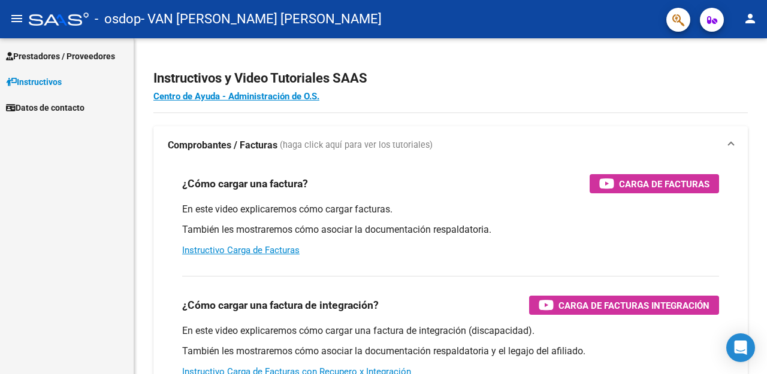
click at [751, 19] on mat-icon "person" at bounding box center [750, 18] width 14 height 14
click at [751, 19] on div at bounding box center [383, 187] width 767 height 374
click at [86, 53] on span "Prestadores / Proveedores" at bounding box center [60, 56] width 109 height 13
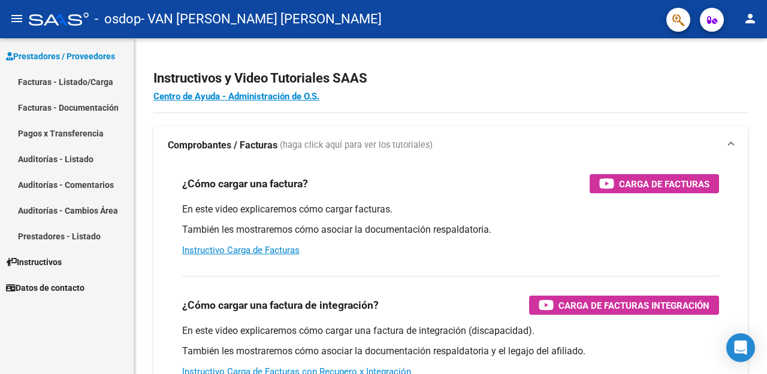
click at [80, 80] on link "Facturas - Listado/Carga" at bounding box center [67, 82] width 134 height 26
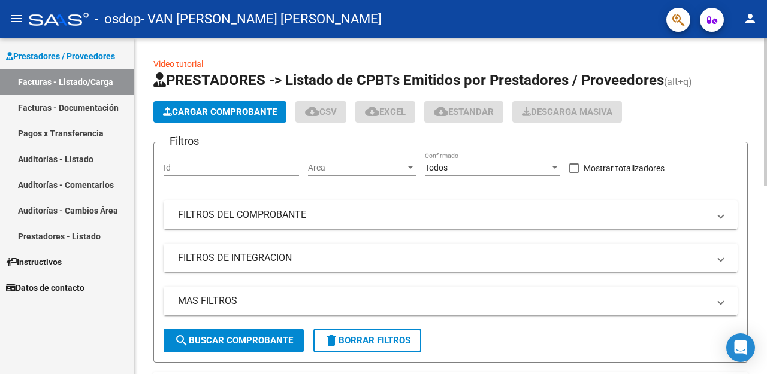
click at [228, 114] on span "Cargar Comprobante" at bounding box center [220, 112] width 114 height 11
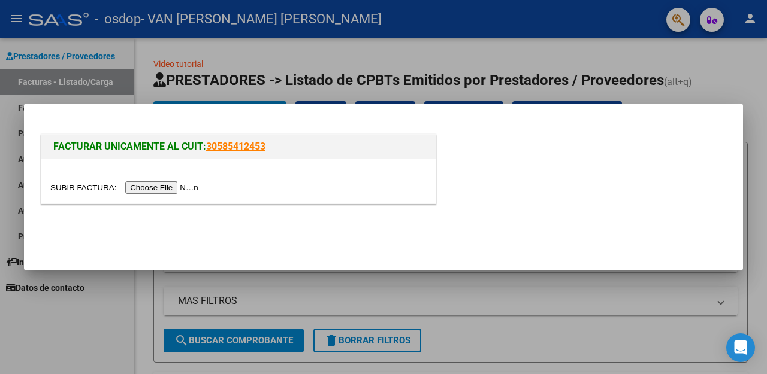
click at [184, 186] on input "file" at bounding box center [126, 187] width 152 height 13
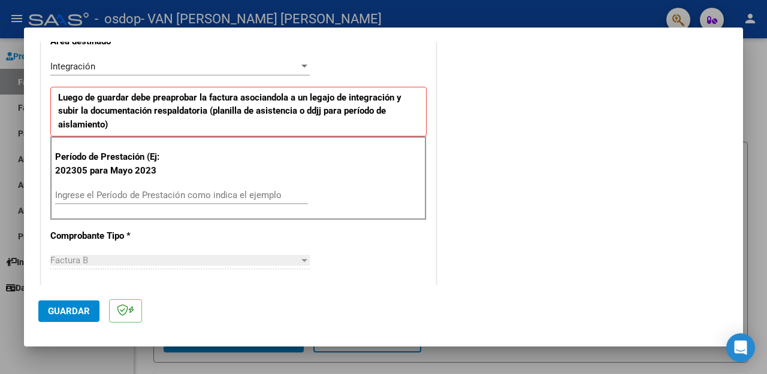
scroll to position [278, 0]
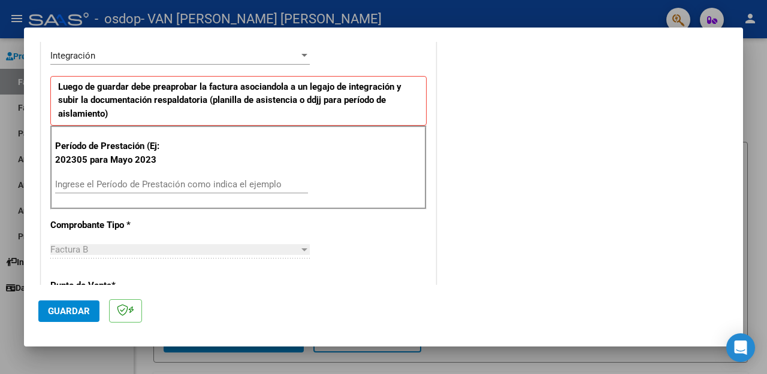
click at [732, 152] on mat-dialog-content "COMPROBANTE VER COMPROBANTE El comprobante fue leído exitosamente. DATOS DEL CO…" at bounding box center [383, 163] width 719 height 243
click at [198, 180] on input "Ingrese el Período de Prestación como indica el ejemplo" at bounding box center [181, 184] width 253 height 11
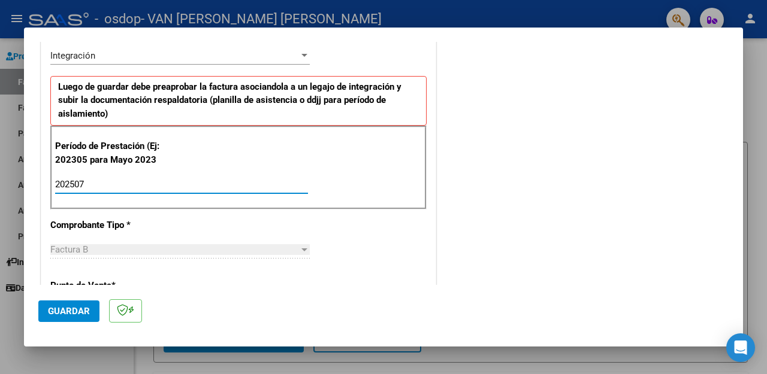
type input "202507"
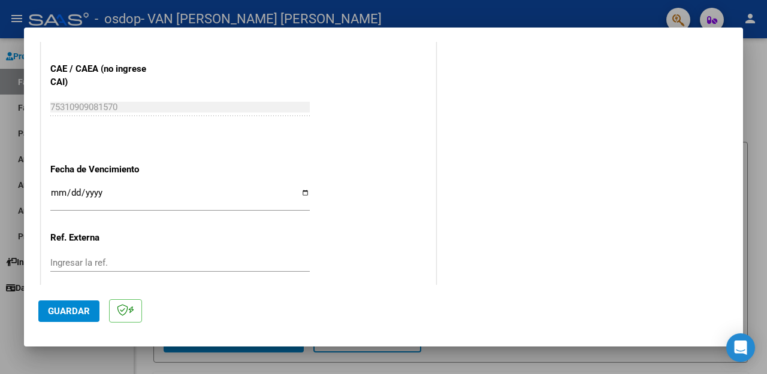
scroll to position [801, 0]
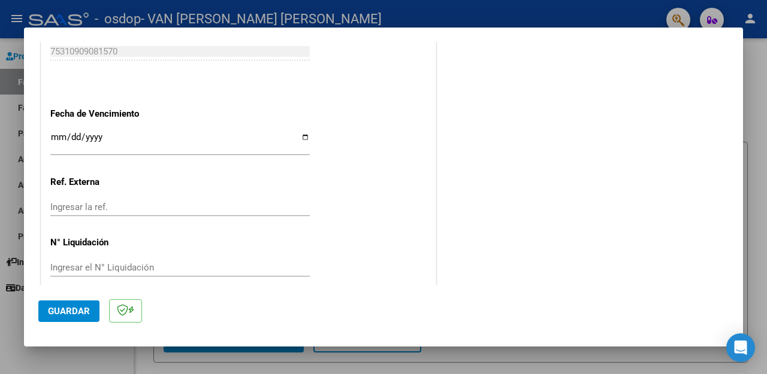
click at [64, 314] on span "Guardar" at bounding box center [69, 311] width 42 height 11
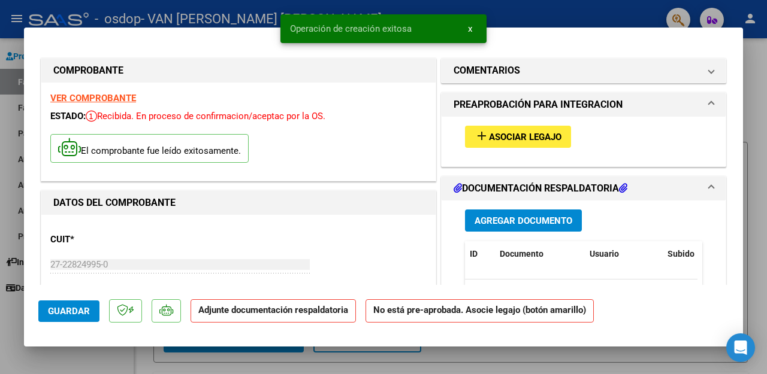
click at [537, 142] on span "Asociar Legajo" at bounding box center [525, 137] width 72 height 11
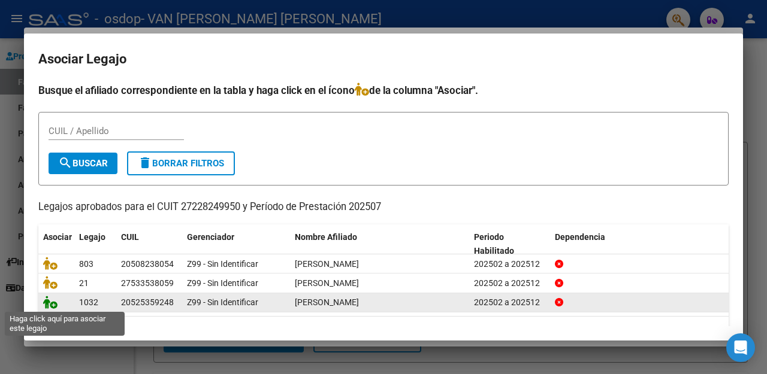
click at [54, 304] on icon at bounding box center [50, 302] width 14 height 13
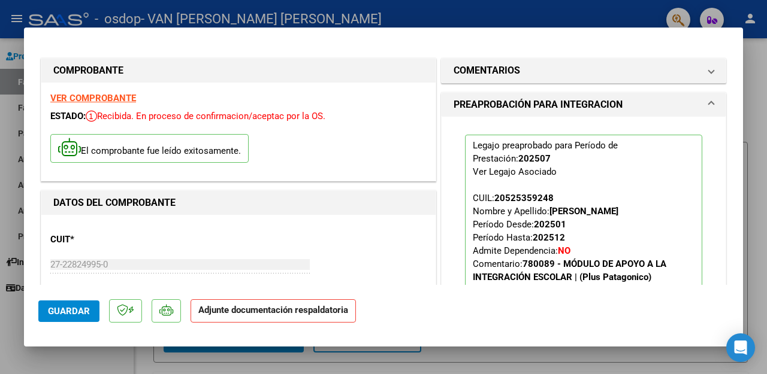
click at [706, 99] on mat-expansion-panel-header "PREAPROBACIÓN PARA INTEGRACION" at bounding box center [583, 105] width 284 height 24
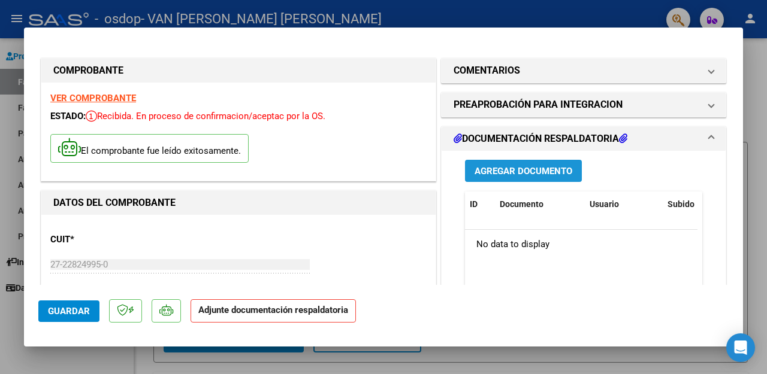
click at [528, 166] on span "Agregar Documento" at bounding box center [523, 171] width 98 height 11
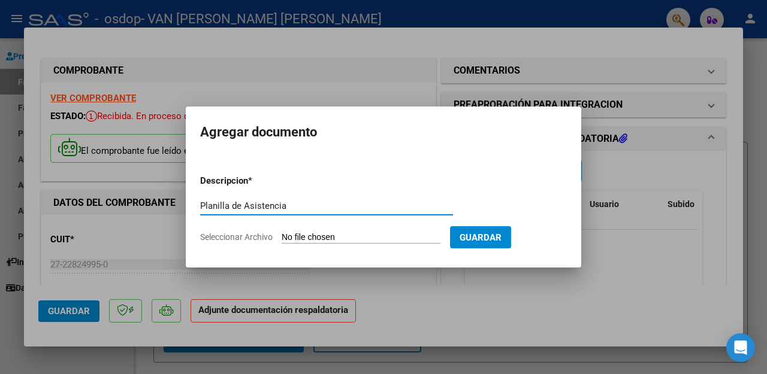
type input "Planilla de Asistencia"
click at [370, 234] on input "Seleccionar Archivo" at bounding box center [360, 237] width 159 height 11
type input "C:\fakepath\[PERSON_NAME].jpeg"
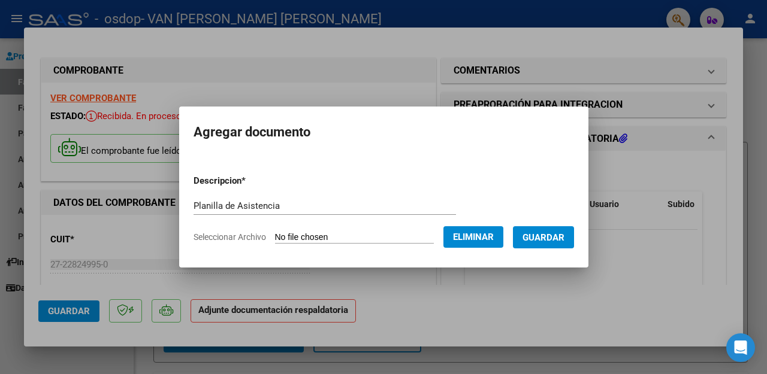
click at [551, 238] on span "Guardar" at bounding box center [543, 237] width 42 height 11
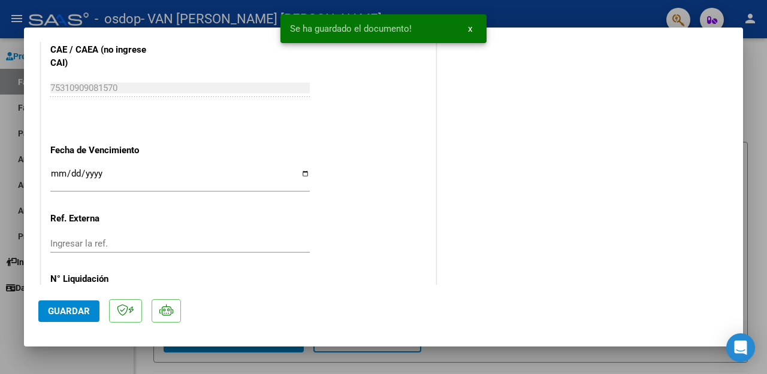
scroll to position [841, 0]
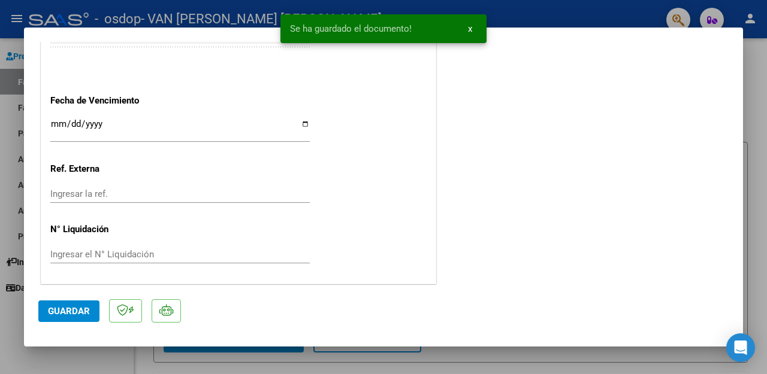
click at [83, 313] on span "Guardar" at bounding box center [69, 311] width 42 height 11
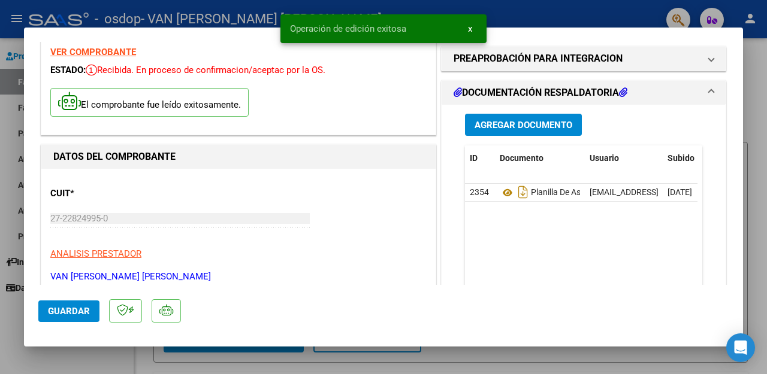
scroll to position [0, 0]
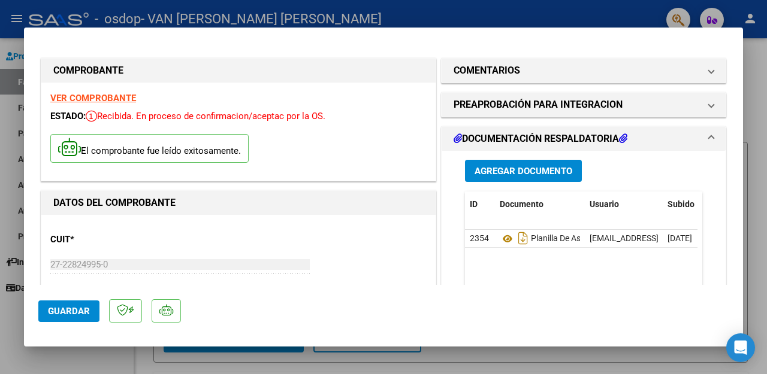
click at [766, 38] on div at bounding box center [383, 187] width 767 height 374
type input "$ 0,00"
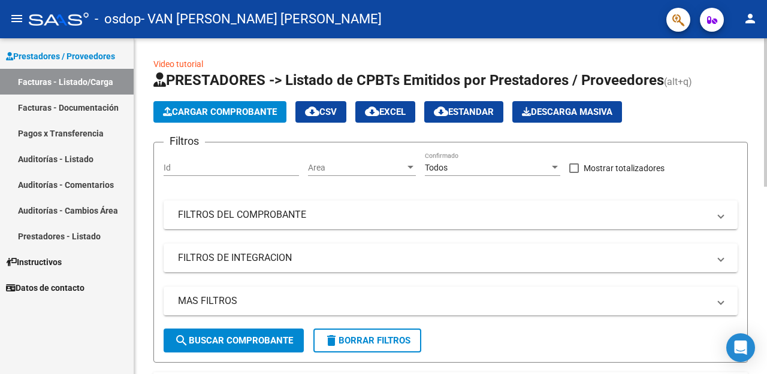
click at [766, 52] on div at bounding box center [765, 112] width 3 height 149
